Goal: Check status: Check status

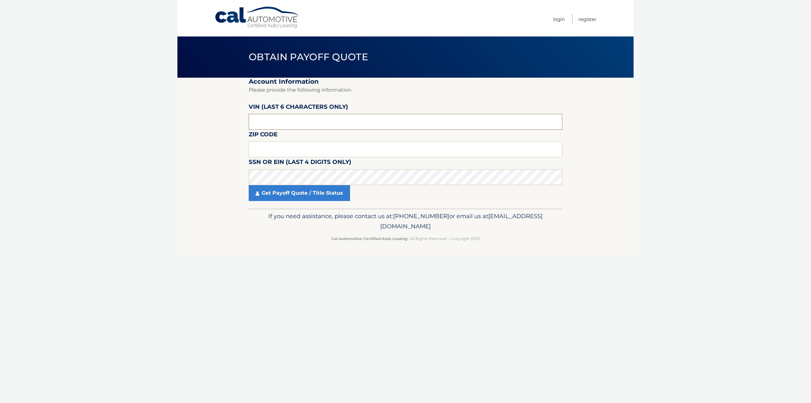
click at [299, 121] on input "text" at bounding box center [406, 122] width 314 height 16
type input "521669"
click at [294, 151] on input "text" at bounding box center [406, 149] width 314 height 16
type input "07008"
click at [339, 197] on link "Get Payoff Quote / Title Status" at bounding box center [299, 193] width 101 height 16
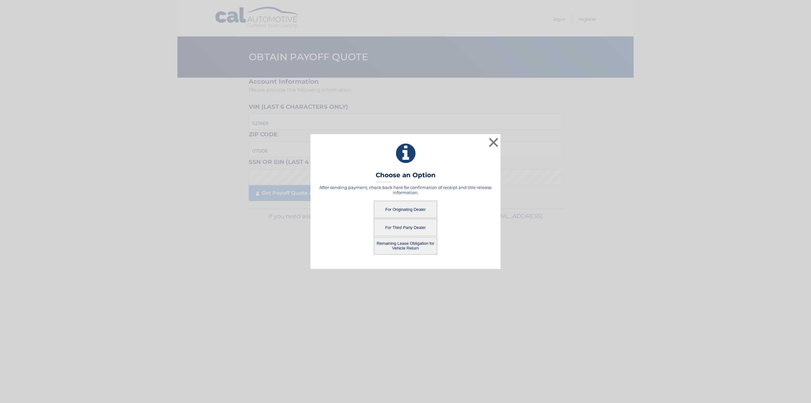
click at [414, 209] on button "For Originating Dealer" at bounding box center [405, 209] width 63 height 17
click at [427, 207] on button "For Originating Dealer" at bounding box center [405, 209] width 63 height 17
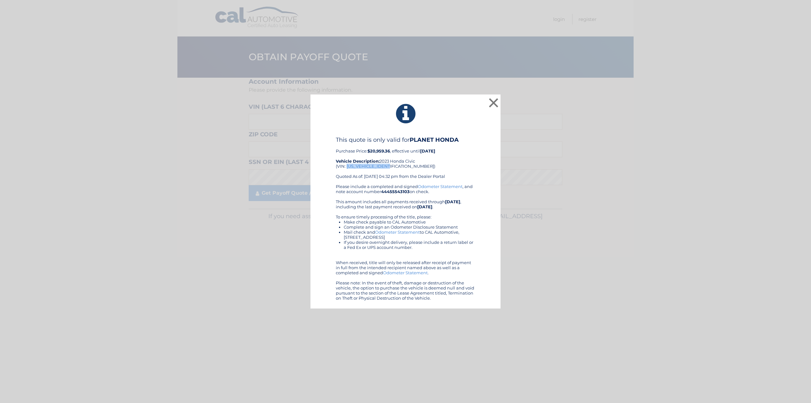
drag, startPoint x: 390, startPoint y: 164, endPoint x: 347, endPoint y: 166, distance: 43.2
click at [347, 166] on div "This quote is only valid for PLANET HONDA Purchase Price: $20,959.36 , effectiv…" at bounding box center [405, 160] width 139 height 48
copy div "[US_VEHICLE_IDENTIFICATION_NUMBER]"
